Goal: Task Accomplishment & Management: Manage account settings

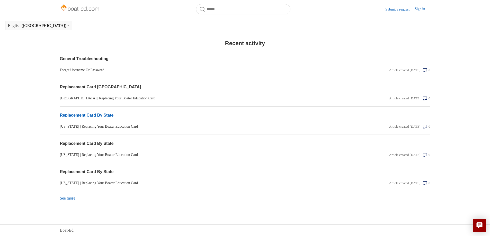
scroll to position [398, 0]
click at [112, 179] on section "Replacement Card By State [US_STATE] | Replacing Your Boater Education Card Art…" at bounding box center [245, 177] width 370 height 28
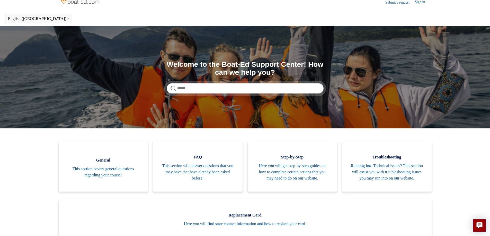
scroll to position [0, 0]
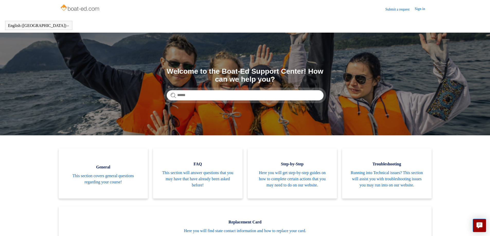
click at [419, 9] on link "Sign in" at bounding box center [422, 9] width 15 height 6
click at [409, 7] on span "Ralph R Weijlard Jr" at bounding box center [409, 9] width 33 height 4
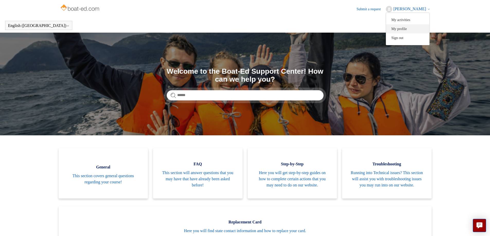
click at [399, 30] on link "My profile" at bounding box center [407, 28] width 43 height 9
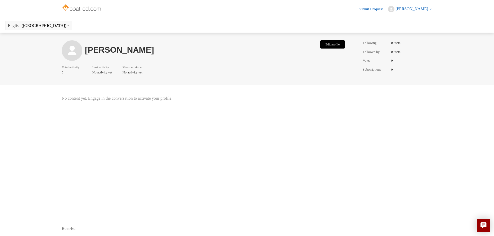
click at [334, 42] on button "Edit profile" at bounding box center [332, 44] width 24 height 8
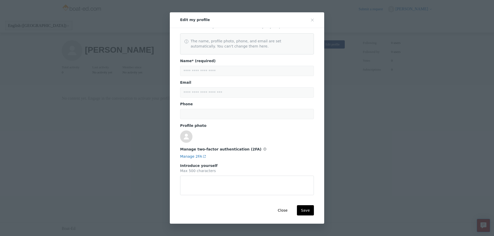
scroll to position [14, 0]
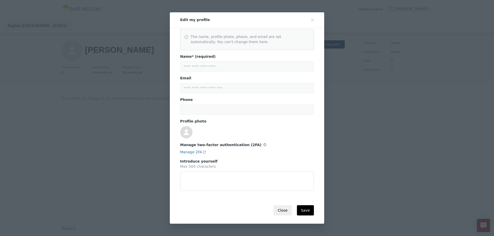
click at [286, 211] on button "Close" at bounding box center [282, 211] width 18 height 10
